Goal: Information Seeking & Learning: Learn about a topic

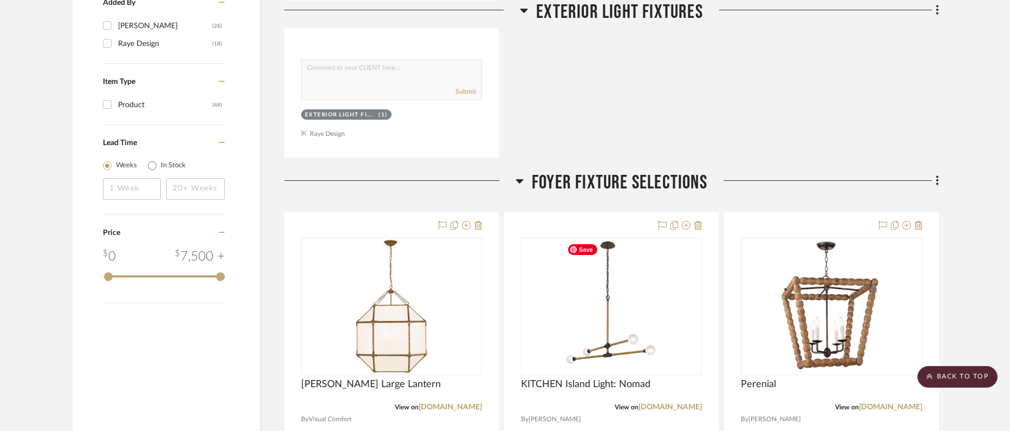
scroll to position [1100, 0]
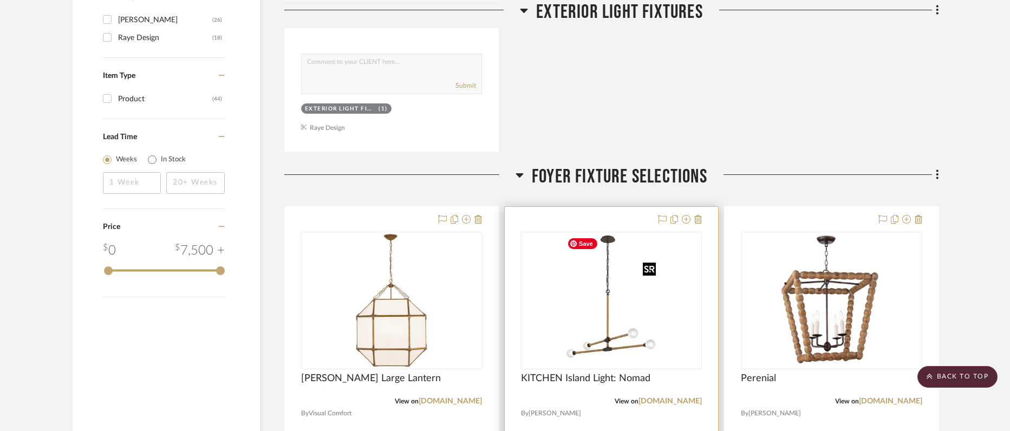
click at [594, 342] on img "0" at bounding box center [612, 300] width 98 height 135
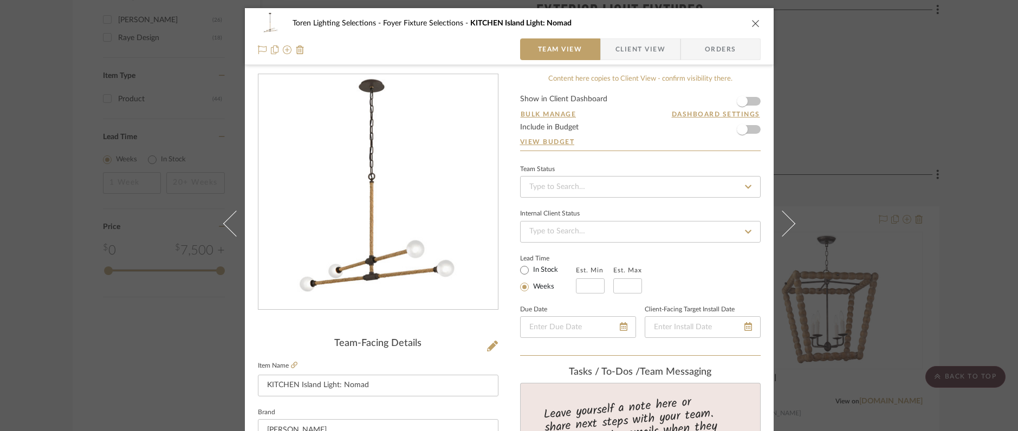
scroll to position [37, 0]
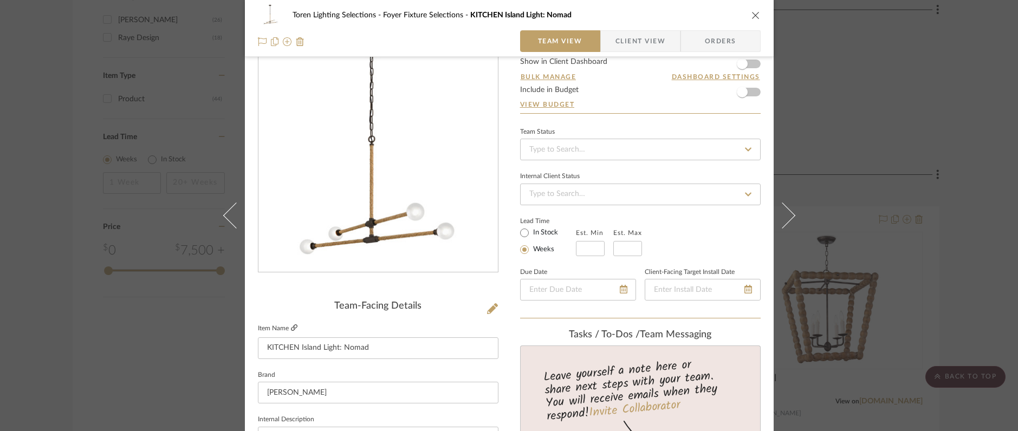
click at [291, 327] on icon at bounding box center [294, 327] width 7 height 7
click at [751, 17] on icon "close" at bounding box center [755, 15] width 9 height 9
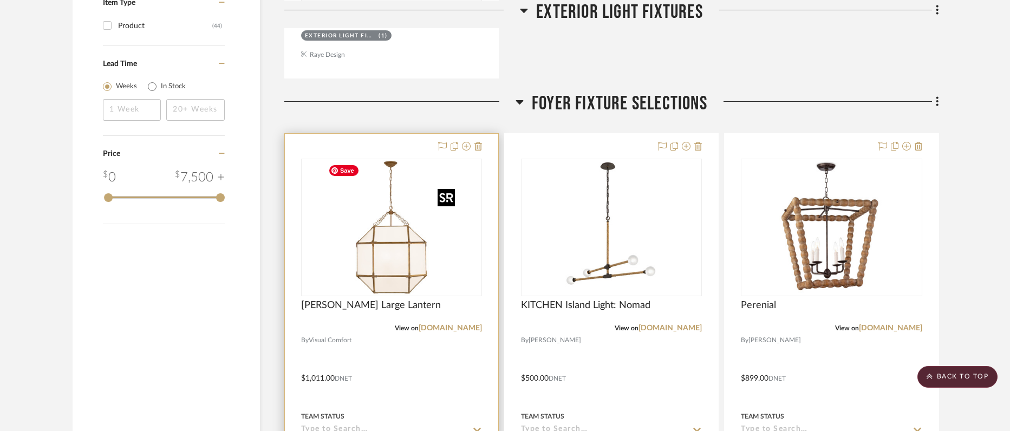
scroll to position [1176, 0]
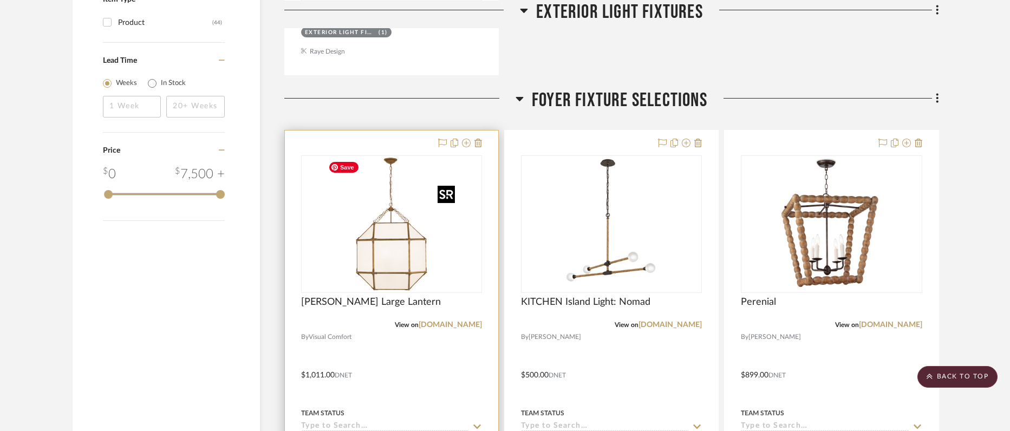
click at [385, 268] on img "0" at bounding box center [391, 224] width 135 height 135
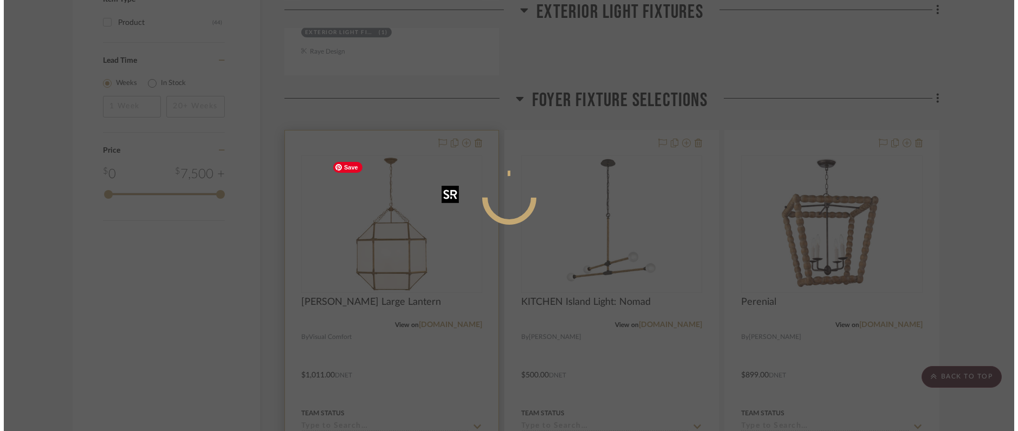
scroll to position [0, 0]
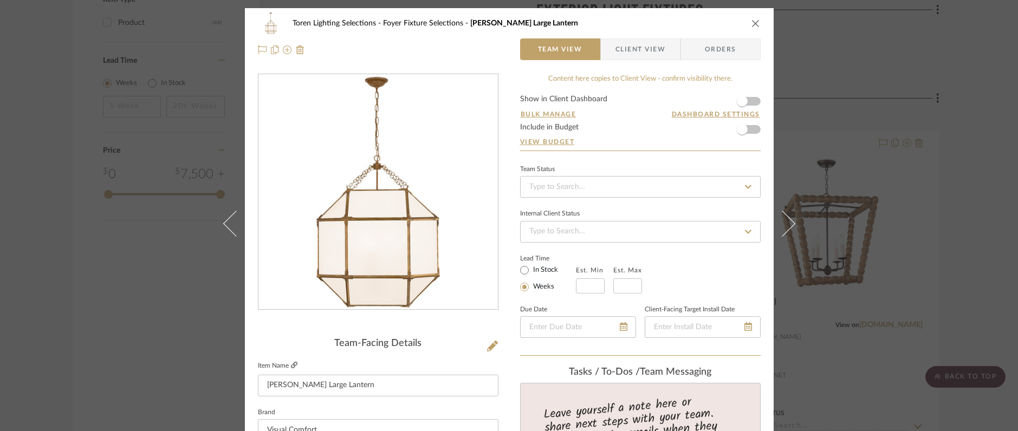
click at [291, 365] on icon at bounding box center [294, 365] width 7 height 7
click at [751, 22] on icon "close" at bounding box center [755, 23] width 9 height 9
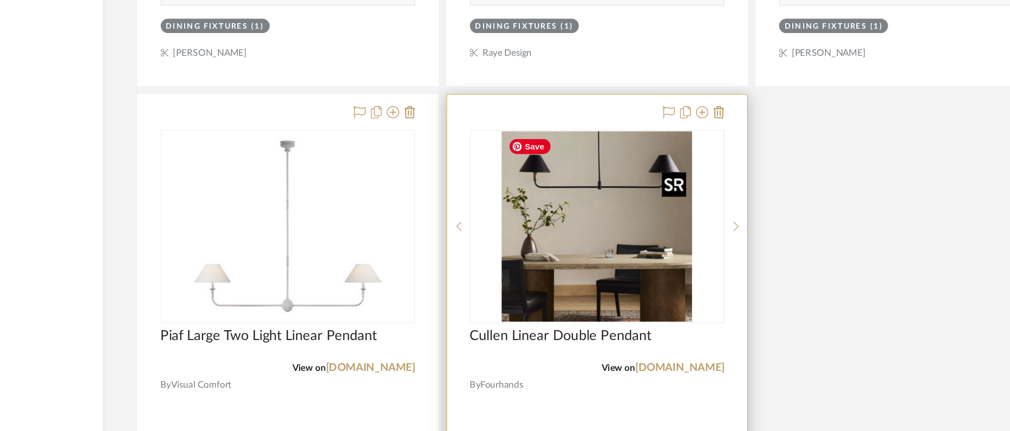
scroll to position [2125, 0]
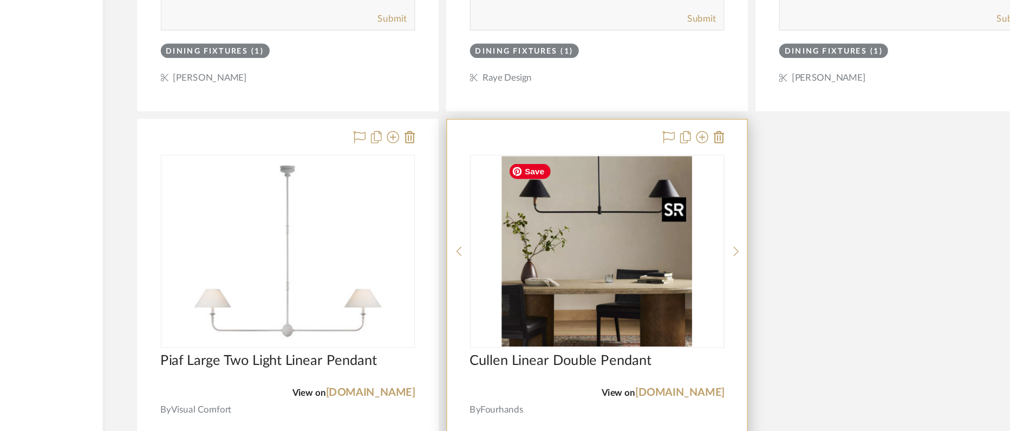
click at [580, 287] on img "0" at bounding box center [611, 285] width 135 height 135
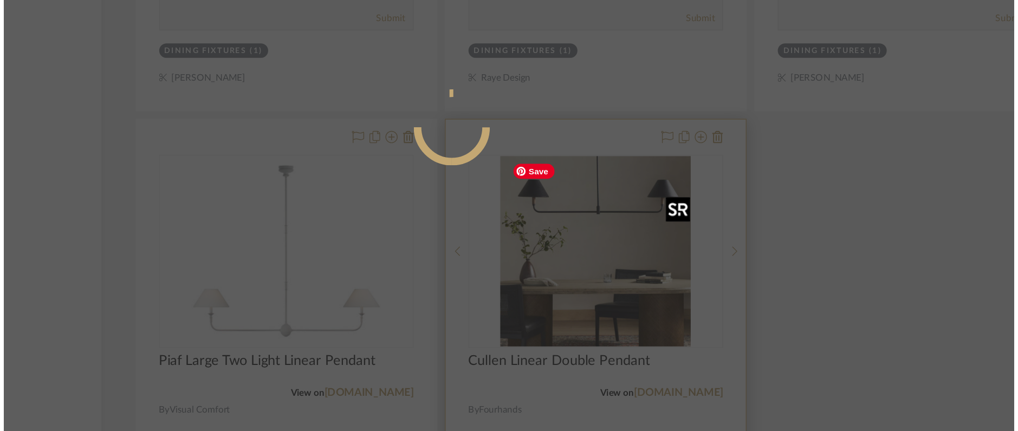
scroll to position [0, 0]
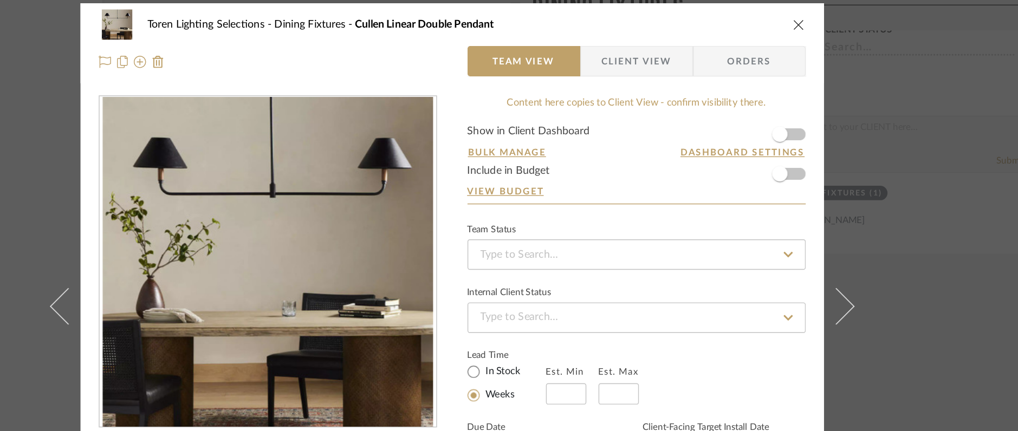
click at [751, 23] on icon "close" at bounding box center [755, 23] width 9 height 9
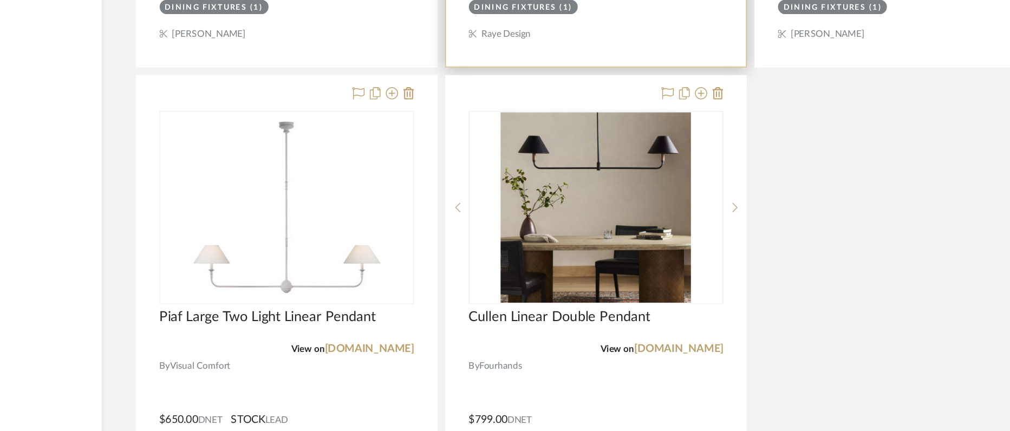
scroll to position [2138, 0]
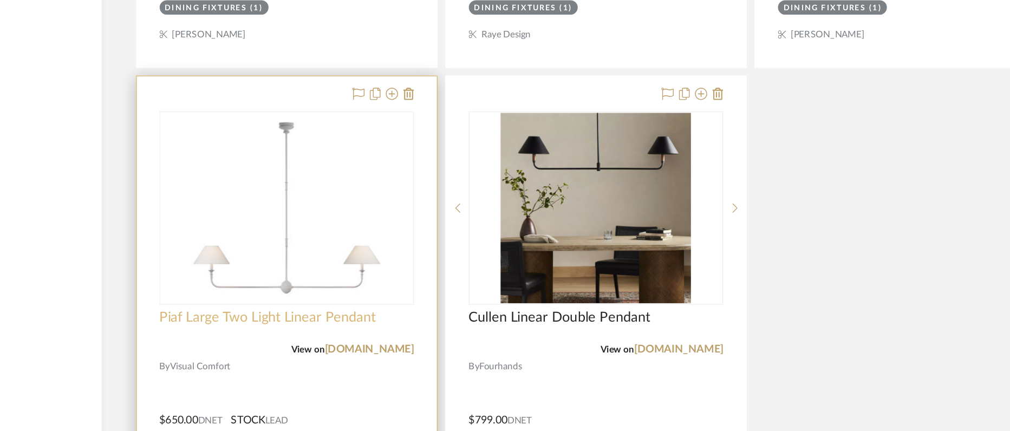
click at [414, 345] on span "Piaf Large Two Light Linear Pendant" at bounding box center [378, 351] width 154 height 12
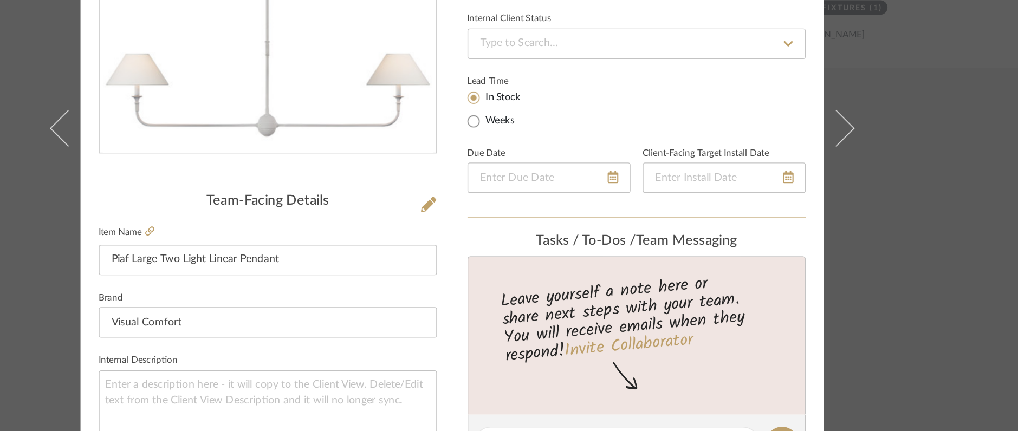
scroll to position [77, 0]
click at [291, 288] on icon at bounding box center [294, 288] width 7 height 7
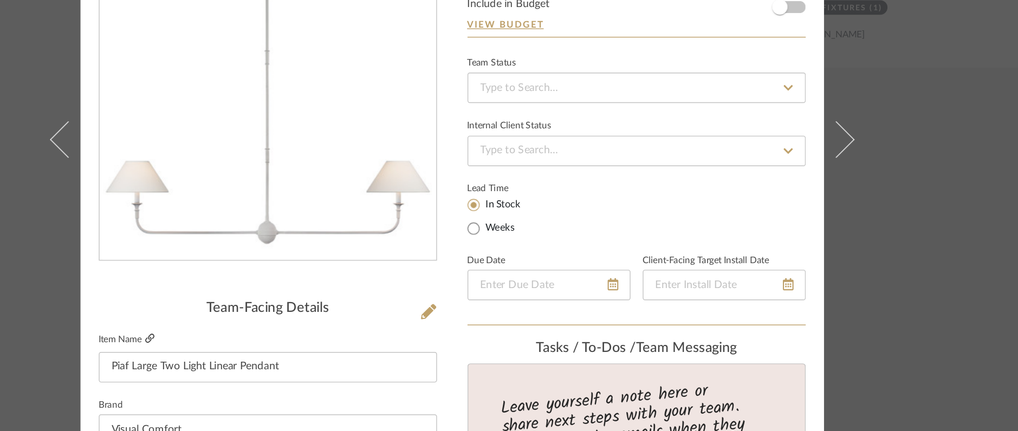
scroll to position [0, 0]
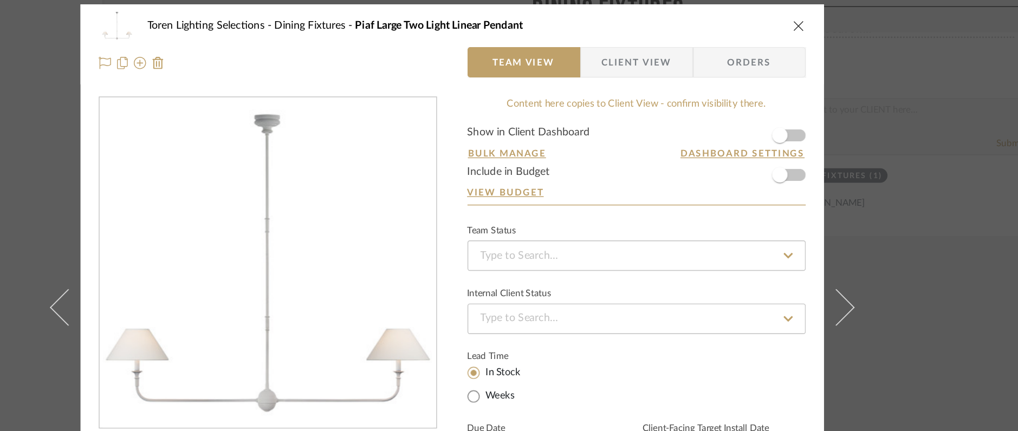
click at [751, 23] on icon "close" at bounding box center [755, 23] width 9 height 9
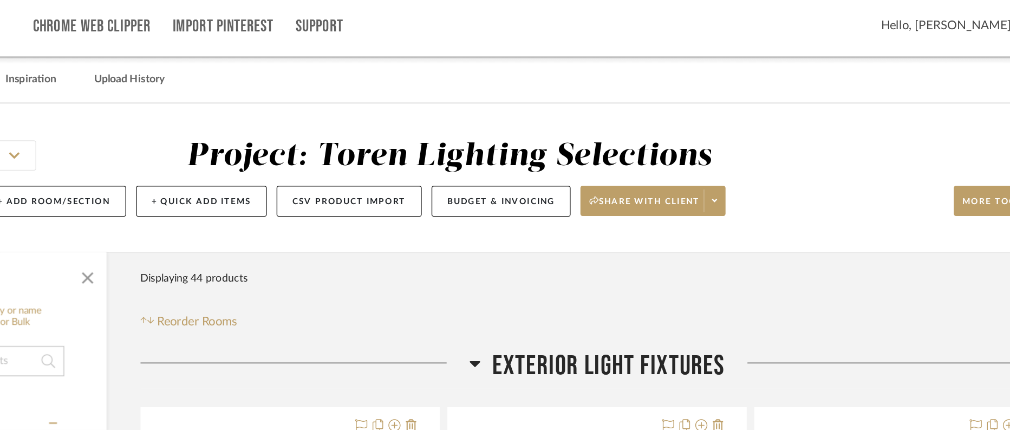
scroll to position [2138, 0]
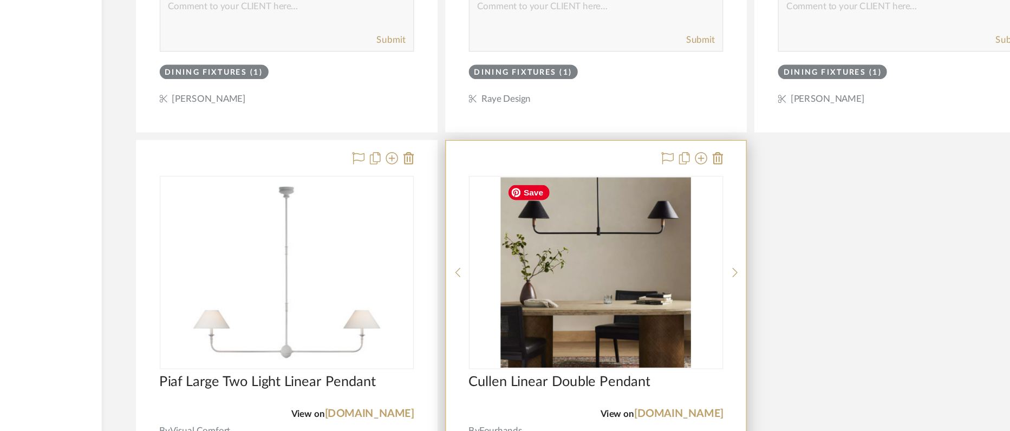
click at [590, 264] on img "0" at bounding box center [611, 272] width 135 height 135
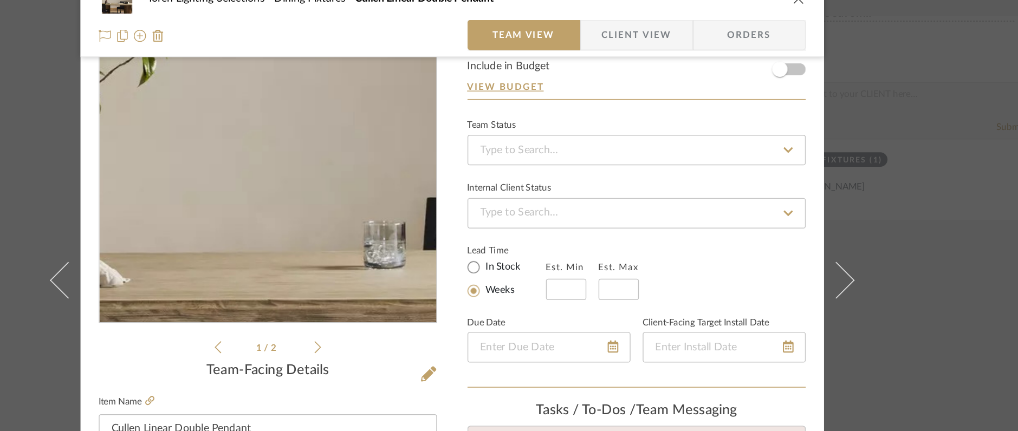
scroll to position [86, 0]
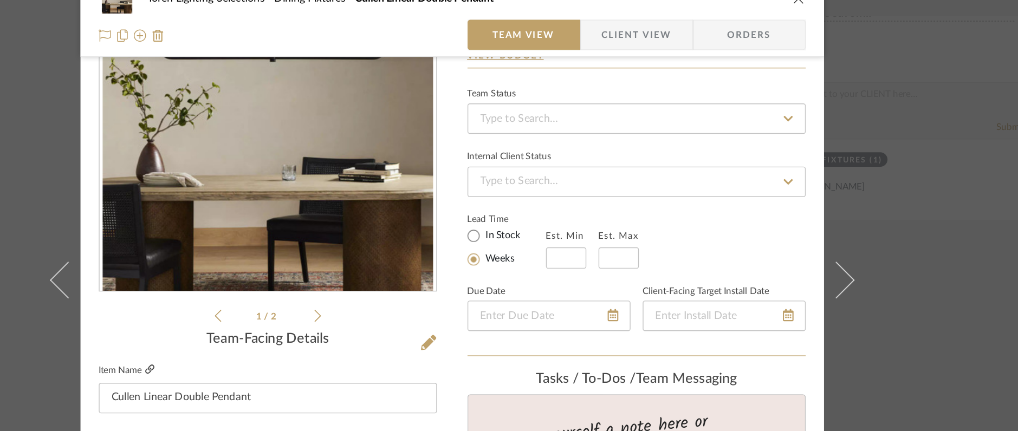
click at [292, 279] on icon at bounding box center [294, 279] width 7 height 7
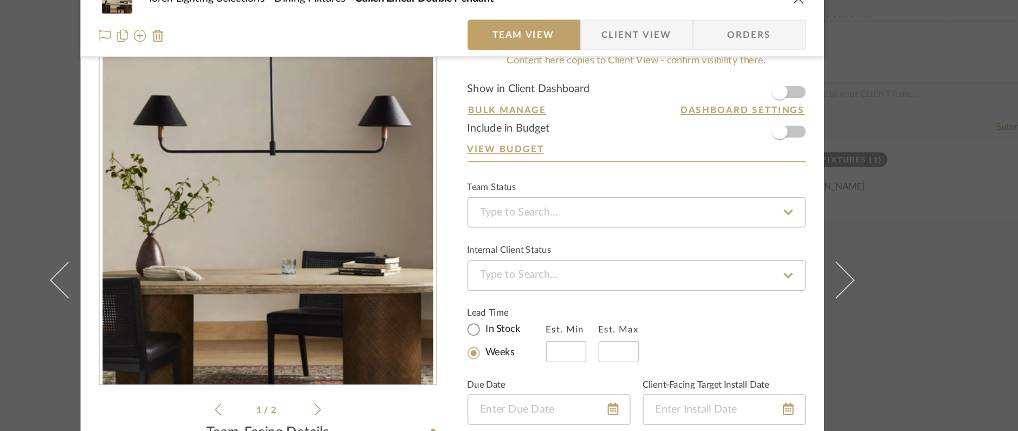
scroll to position [0, 0]
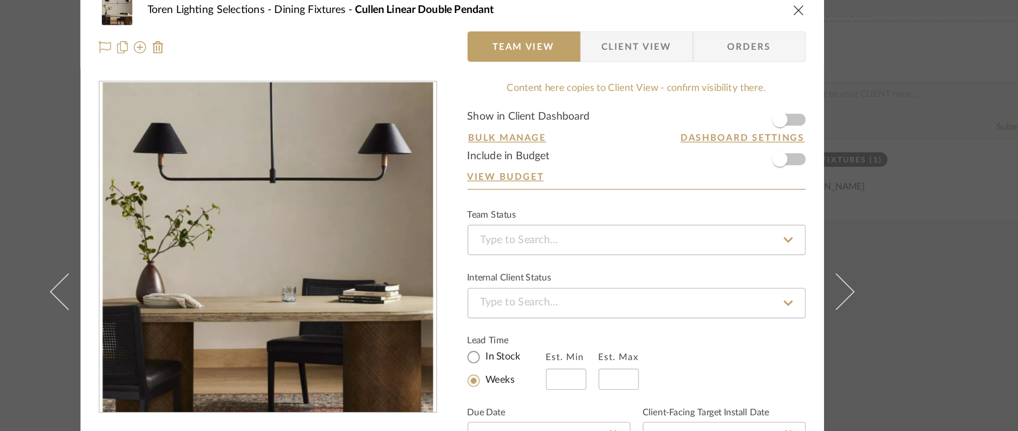
click at [751, 23] on icon "close" at bounding box center [755, 23] width 9 height 9
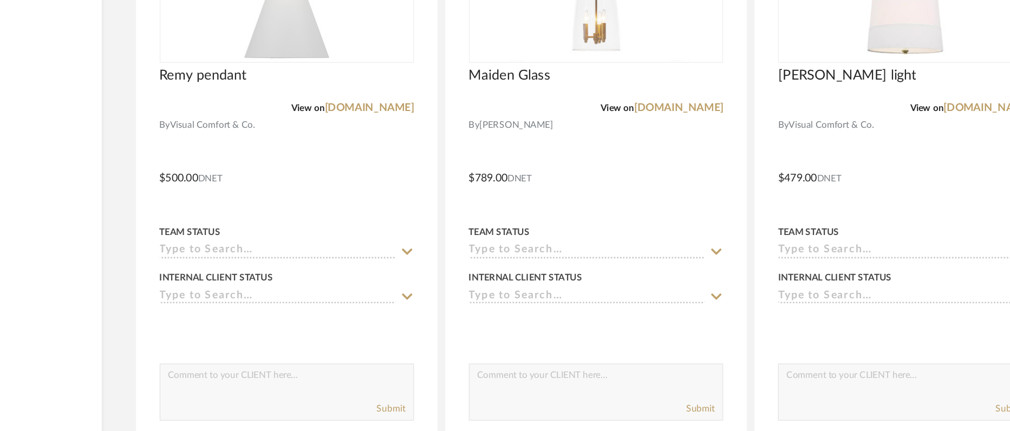
scroll to position [2837, 0]
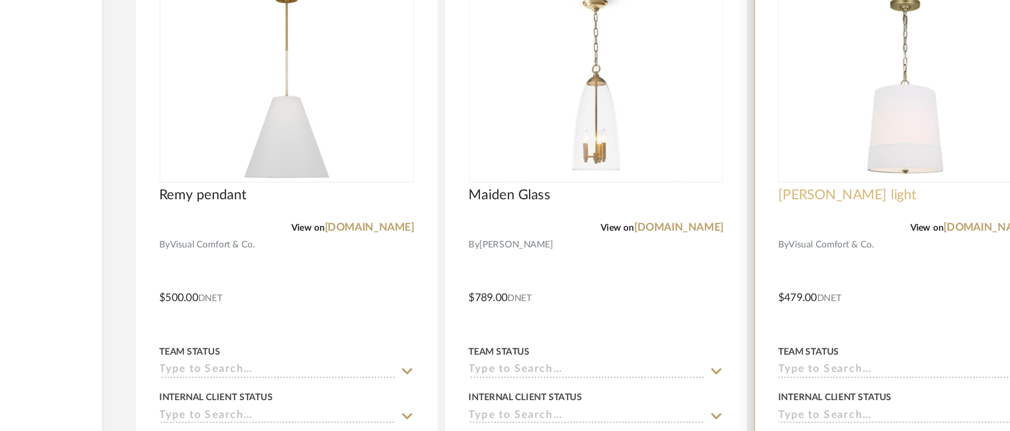
click at [761, 183] on span "[PERSON_NAME] light" at bounding box center [790, 181] width 98 height 12
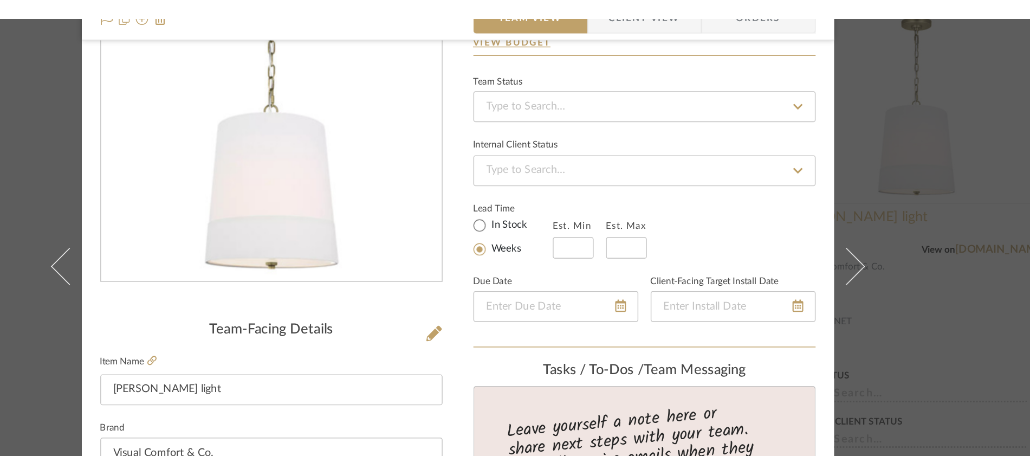
scroll to position [83, 0]
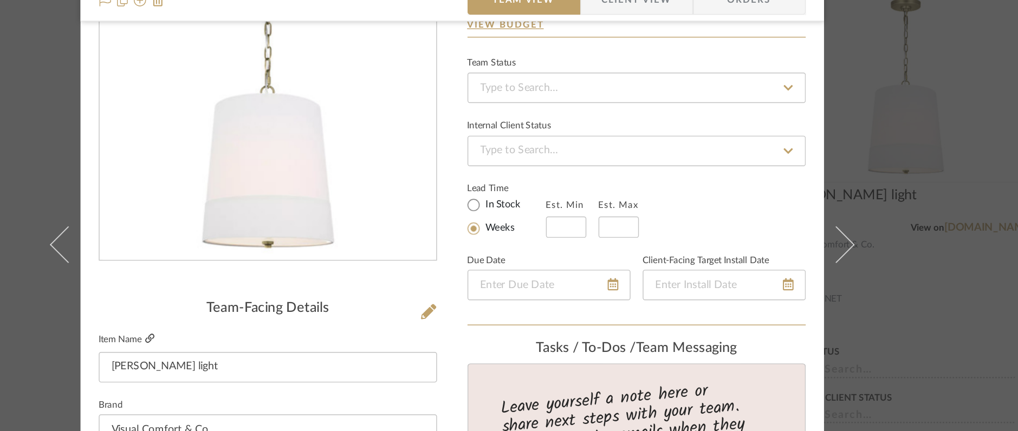
click at [291, 281] on icon at bounding box center [294, 282] width 7 height 7
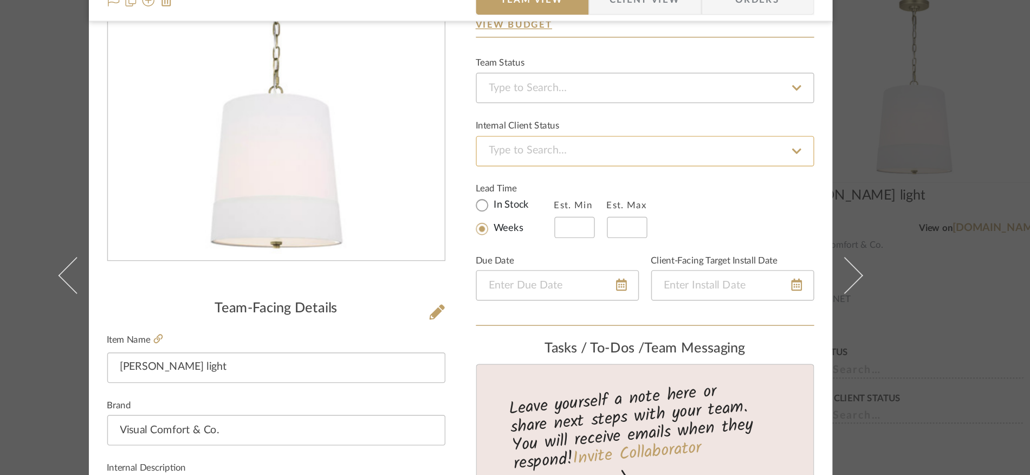
scroll to position [0, 0]
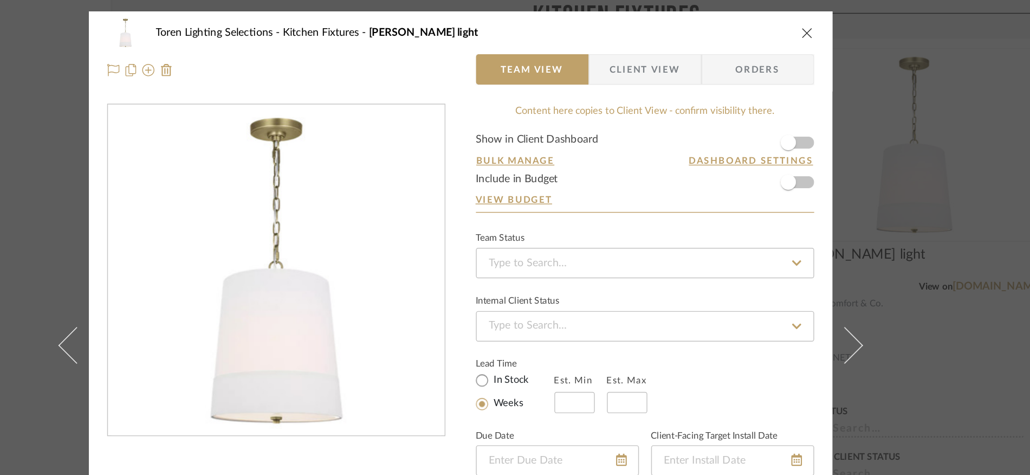
click at [757, 25] on icon "close" at bounding box center [761, 23] width 9 height 9
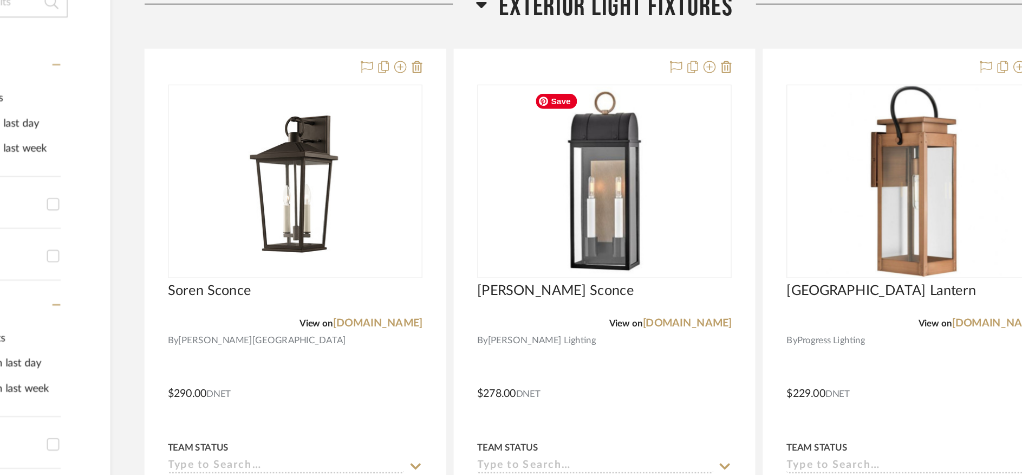
scroll to position [125, 0]
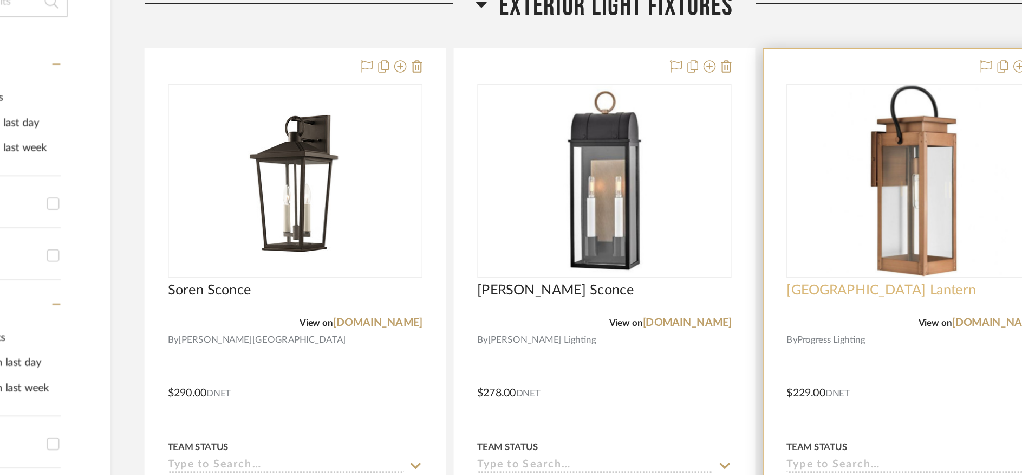
click at [770, 338] on span "[GEOGRAPHIC_DATA] Lantern" at bounding box center [814, 343] width 135 height 12
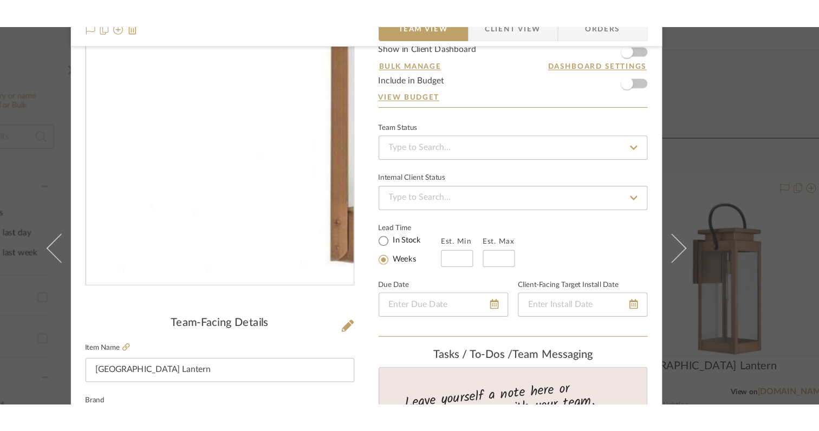
scroll to position [42, 0]
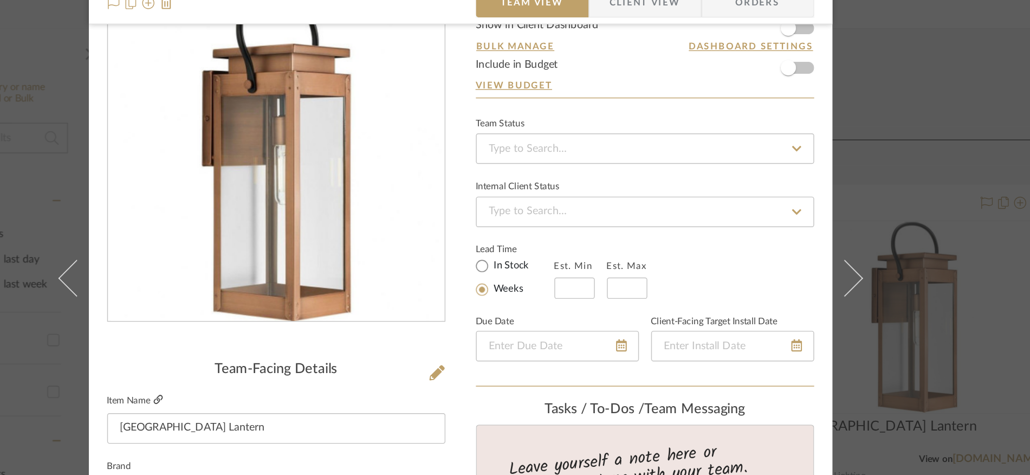
click at [297, 324] on icon at bounding box center [300, 323] width 7 height 7
